Goal: Find specific page/section: Find specific page/section

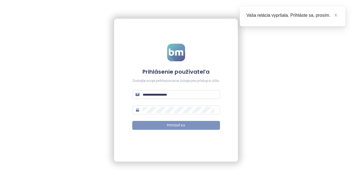
type input "**********"
click at [177, 126] on span "Prihlásiť sa" at bounding box center [176, 125] width 18 height 5
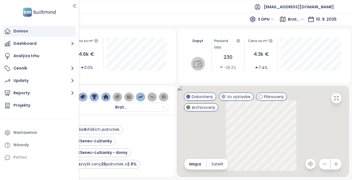
click at [74, 5] on icon "button" at bounding box center [75, 6] width 6 height 6
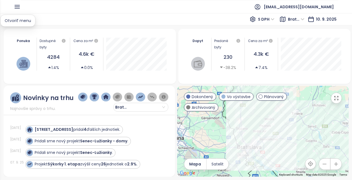
click at [15, 10] on icon "button" at bounding box center [17, 6] width 7 height 7
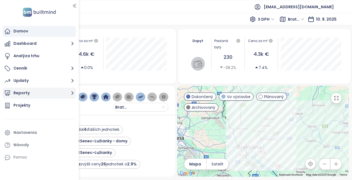
click at [31, 93] on button "Reporty" at bounding box center [39, 93] width 73 height 11
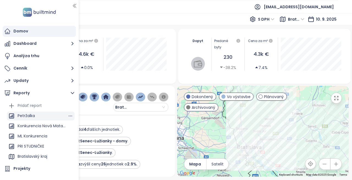
click at [34, 116] on div "Petržalka" at bounding box center [26, 115] width 17 height 7
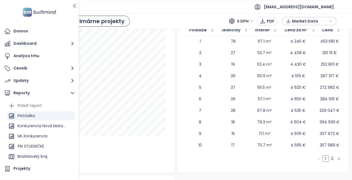
scroll to position [825, 0]
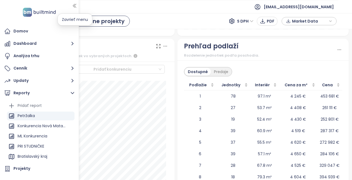
click at [75, 3] on icon "button" at bounding box center [75, 6] width 6 height 6
